Goal: Navigation & Orientation: Find specific page/section

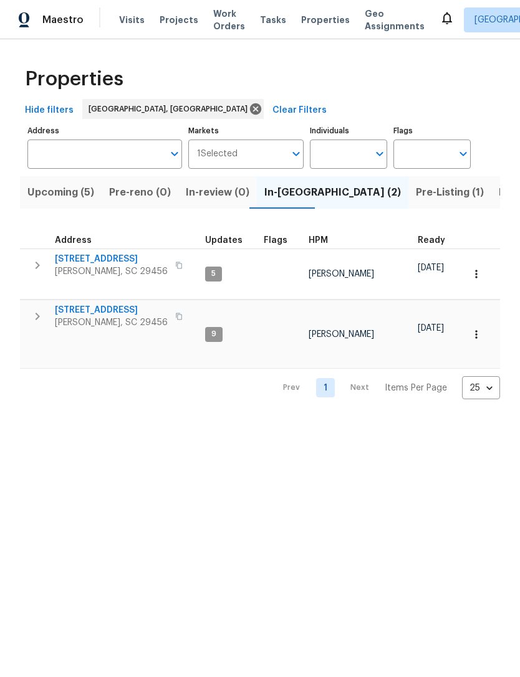
click at [115, 307] on span "[STREET_ADDRESS]" at bounding box center [111, 310] width 113 height 12
click at [416, 198] on span "Pre-Listing (1)" at bounding box center [450, 192] width 68 height 17
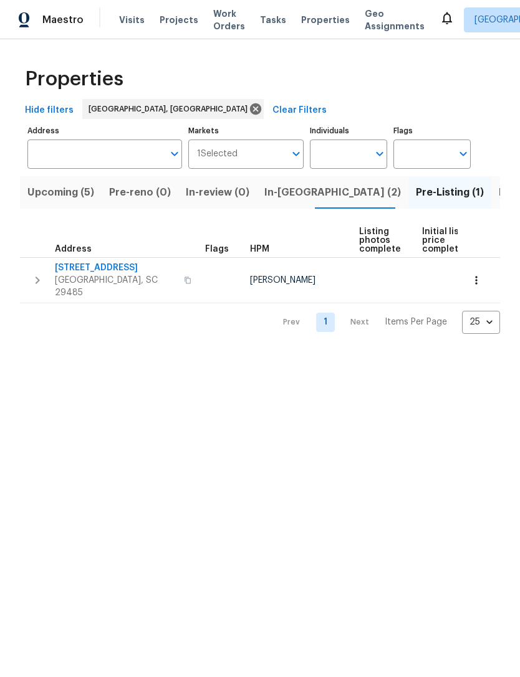
click at [285, 192] on span "In-[GEOGRAPHIC_DATA] (2)" at bounding box center [332, 192] width 136 height 17
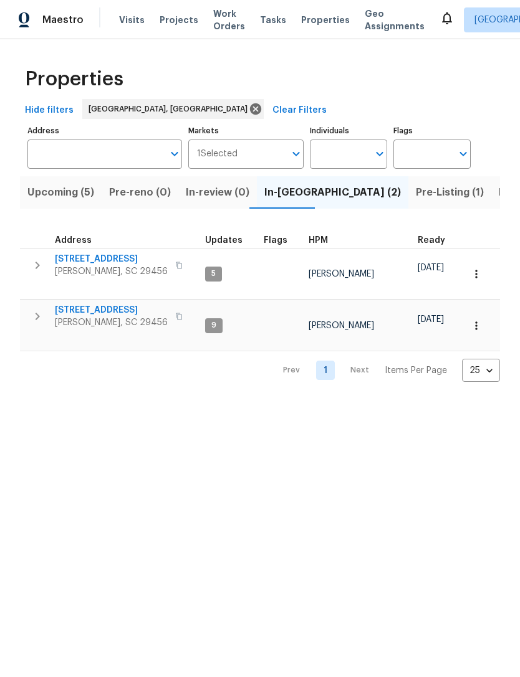
click at [108, 304] on span "[STREET_ADDRESS]" at bounding box center [111, 310] width 113 height 12
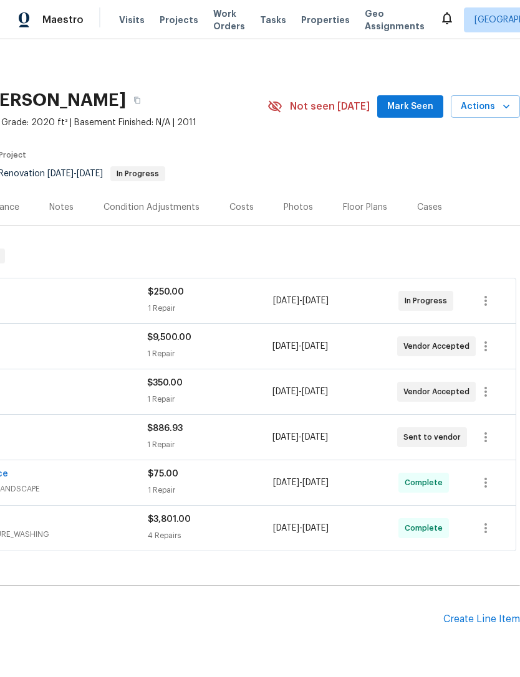
scroll to position [0, 184]
click at [487, 432] on icon "button" at bounding box center [485, 437] width 15 height 15
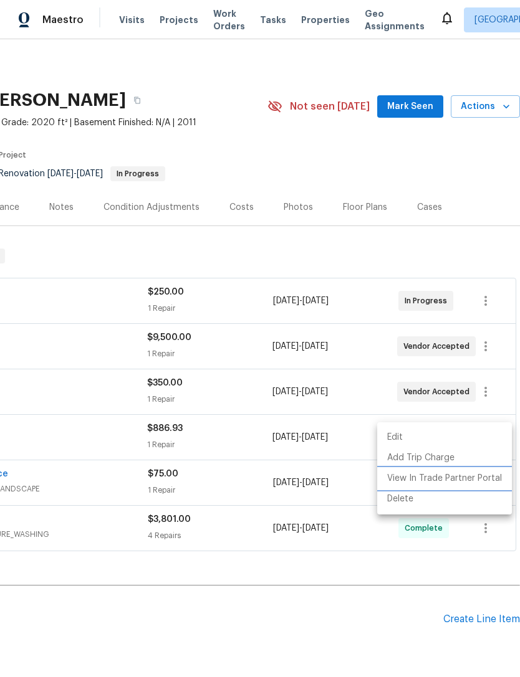
click at [465, 476] on li "View In Trade Partner Portal" at bounding box center [444, 479] width 135 height 21
click at [315, 21] on div at bounding box center [260, 338] width 520 height 677
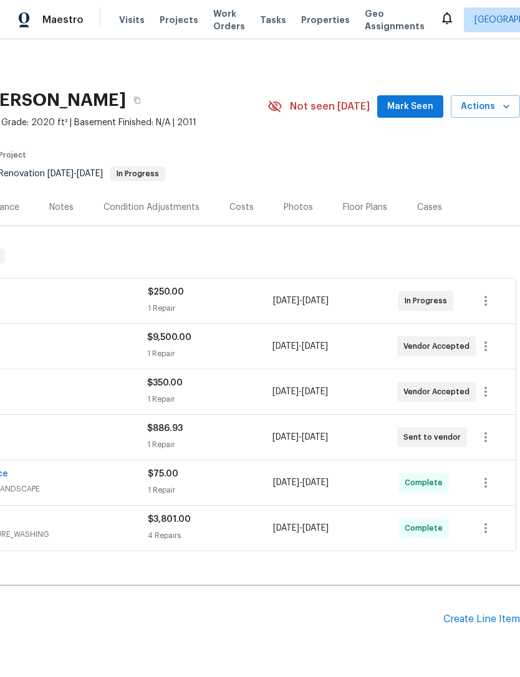
click at [310, 22] on span "Properties" at bounding box center [325, 20] width 49 height 12
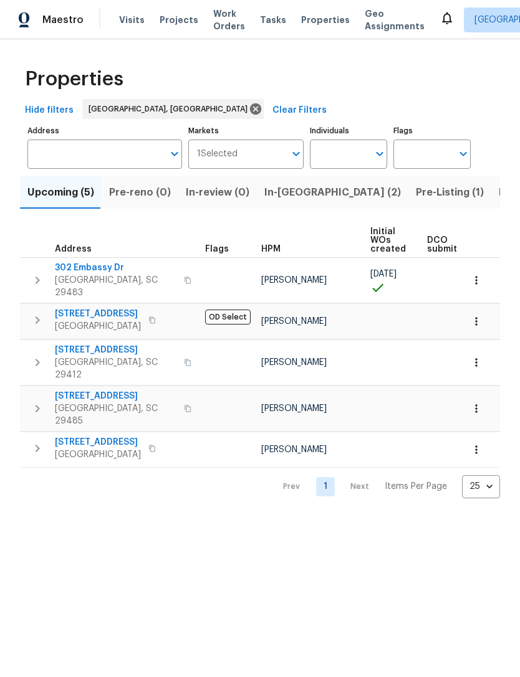
click at [290, 189] on span "In-[GEOGRAPHIC_DATA] (2)" at bounding box center [332, 192] width 136 height 17
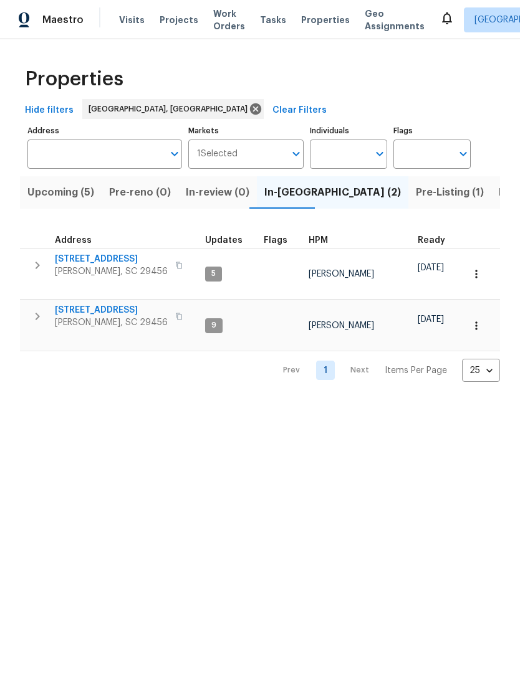
click at [112, 251] on td "218 Lodgepole Rd Ladson, SC 29456" at bounding box center [110, 265] width 180 height 32
click at [115, 262] on span "[STREET_ADDRESS]" at bounding box center [111, 259] width 113 height 12
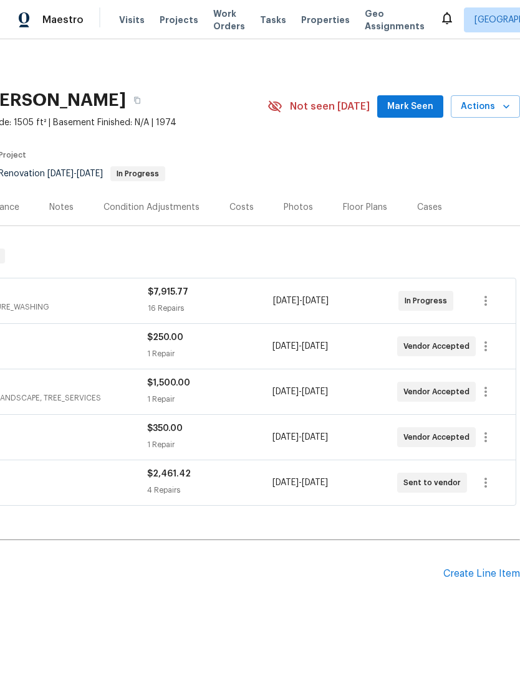
scroll to position [0, 184]
click at [484, 484] on icon "button" at bounding box center [485, 482] width 15 height 15
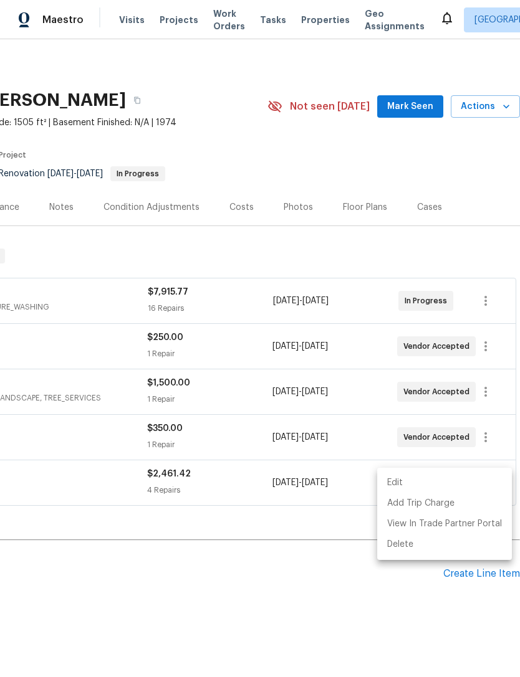
click at [346, 584] on div at bounding box center [260, 338] width 520 height 677
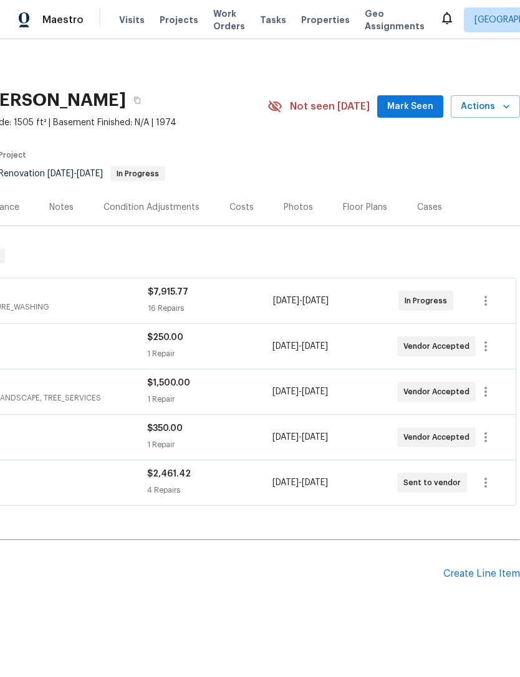
click at [198, 479] on div "$2,461.42" at bounding box center [209, 474] width 125 height 12
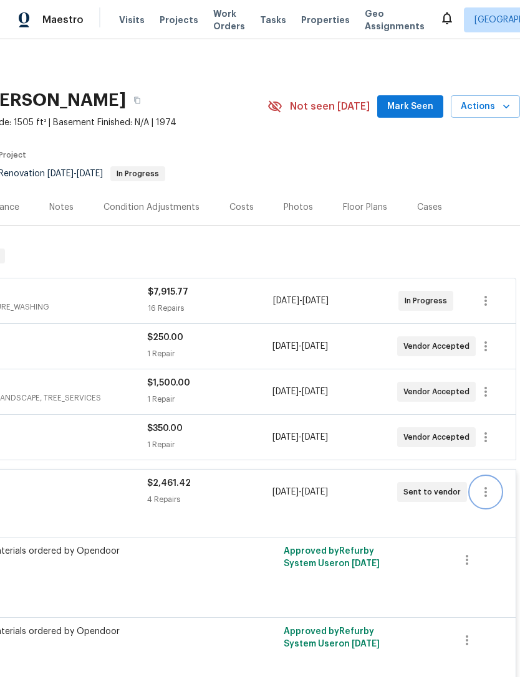
click at [482, 499] on icon "button" at bounding box center [485, 492] width 15 height 15
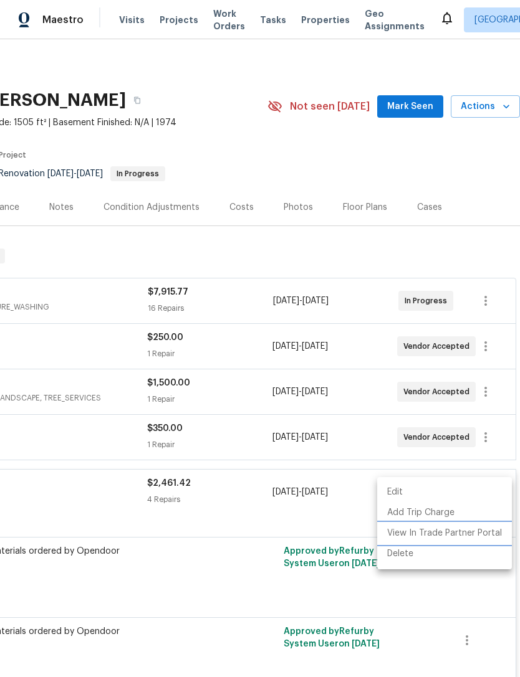
click at [466, 529] on li "View In Trade Partner Portal" at bounding box center [444, 533] width 135 height 21
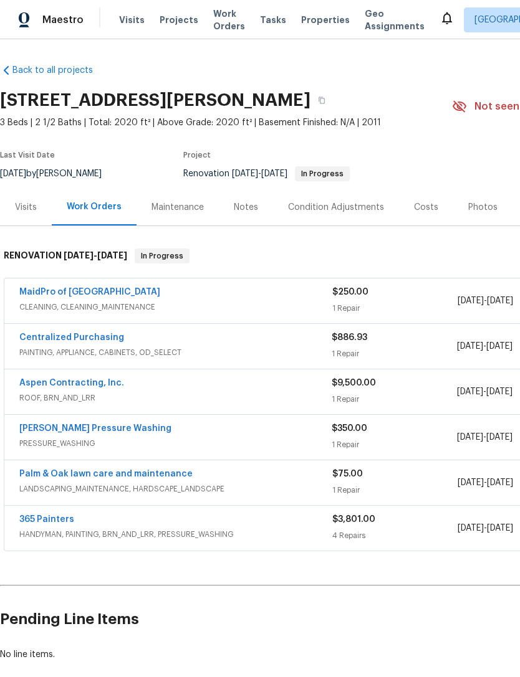
click at [102, 341] on link "Centralized Purchasing" at bounding box center [71, 337] width 105 height 9
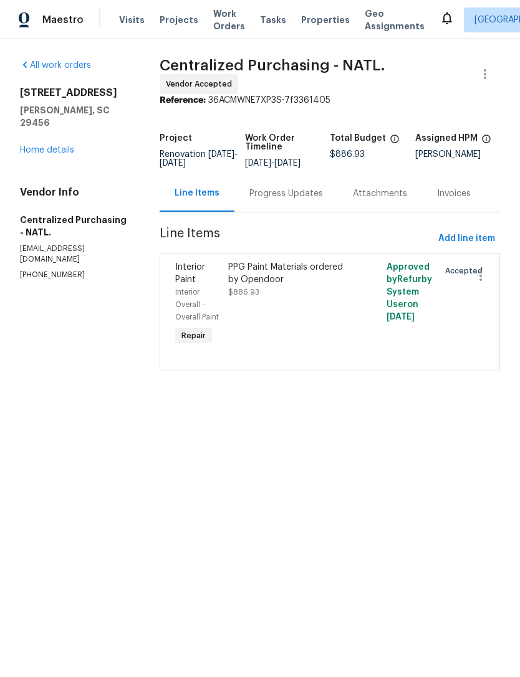
click at [311, 298] on div "PPG Paint Materials ordered by Opendoor $886.93" at bounding box center [290, 279] width 125 height 37
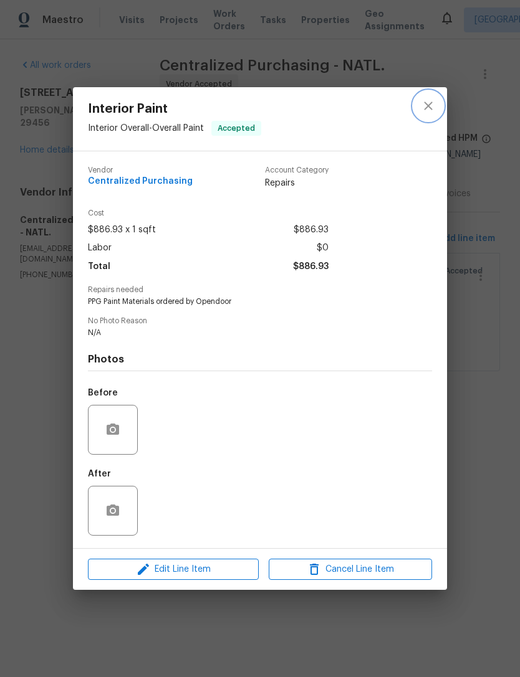
click at [427, 107] on icon "close" at bounding box center [428, 105] width 15 height 15
